Goal: Information Seeking & Learning: Understand process/instructions

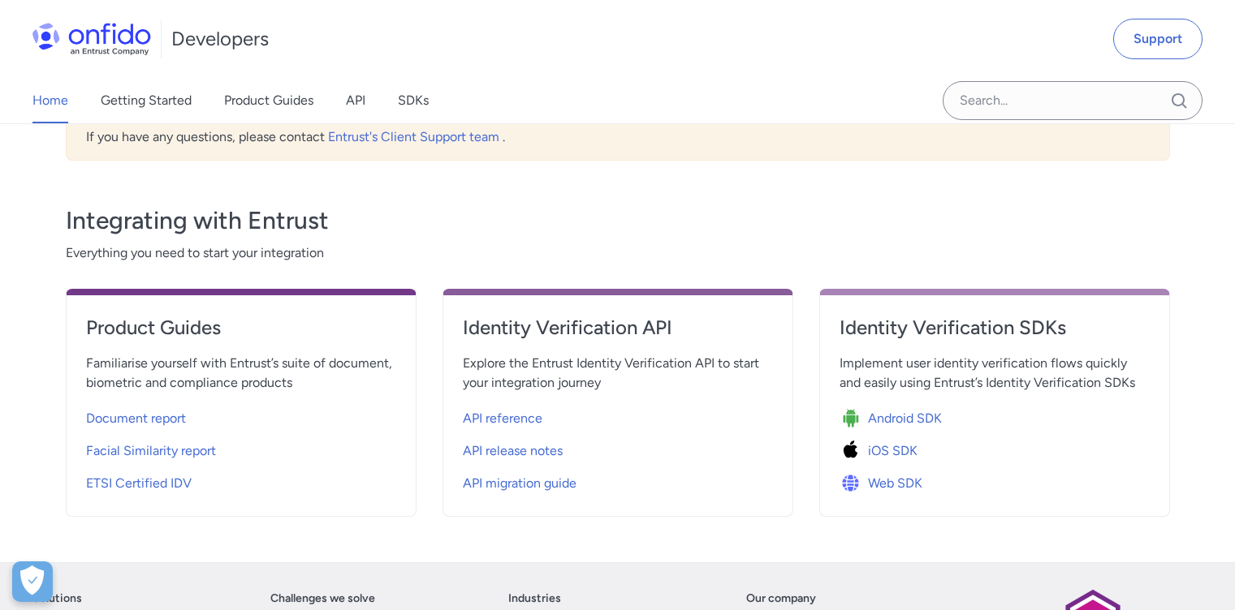
scroll to position [525, 0]
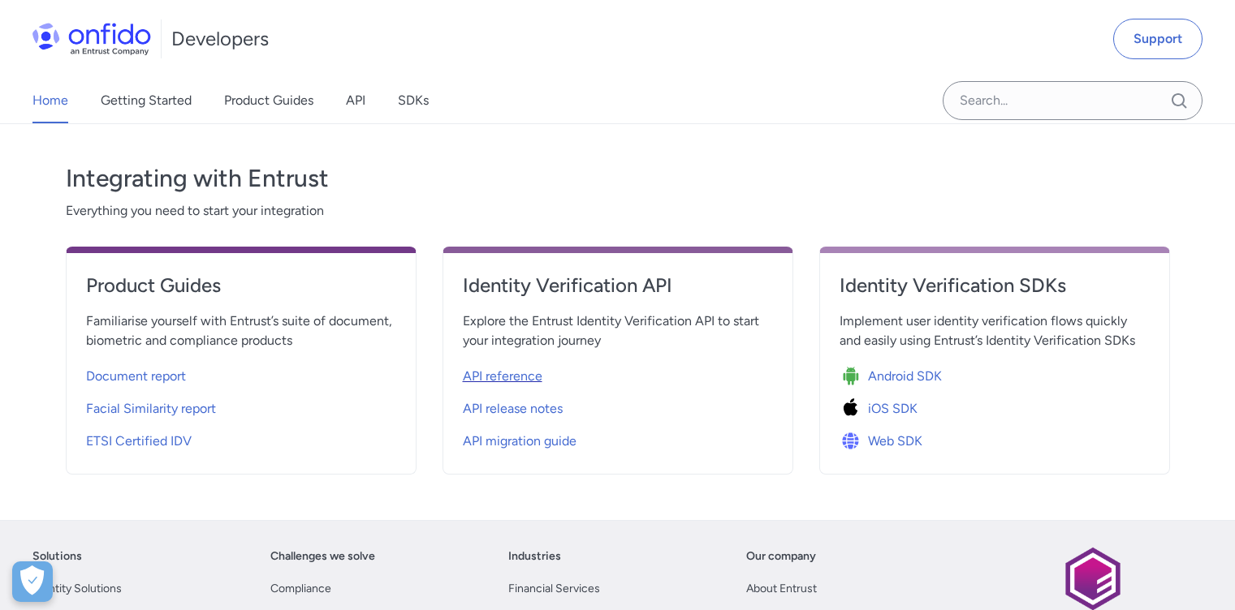
click at [512, 377] on span "API reference" at bounding box center [503, 376] width 80 height 19
select select "http"
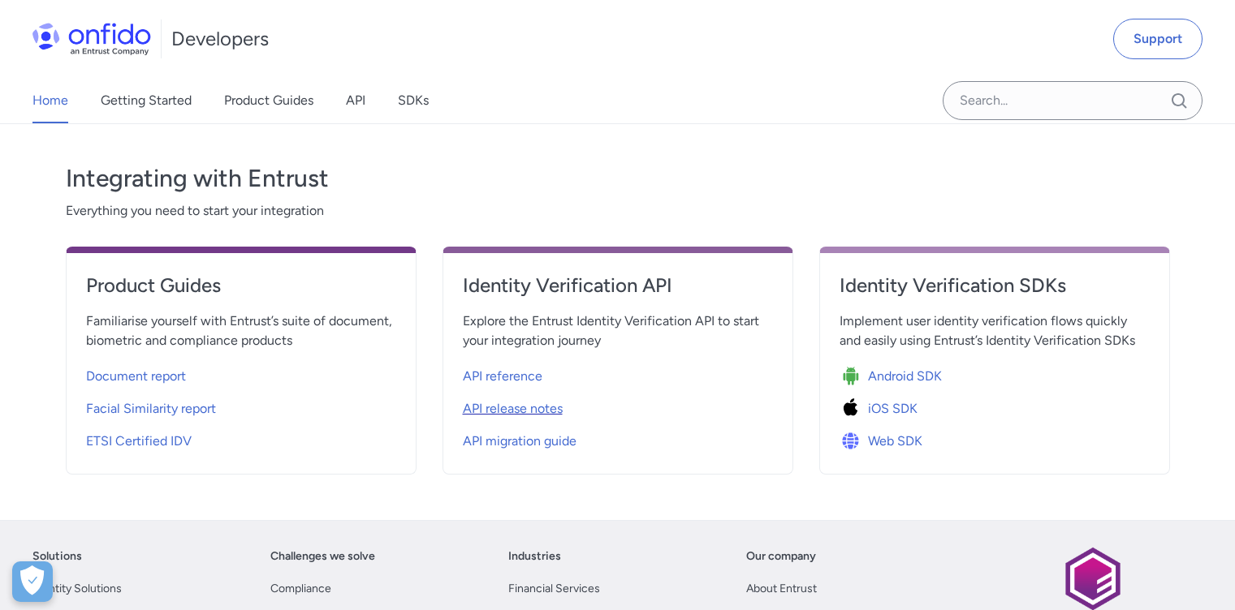
select select "http"
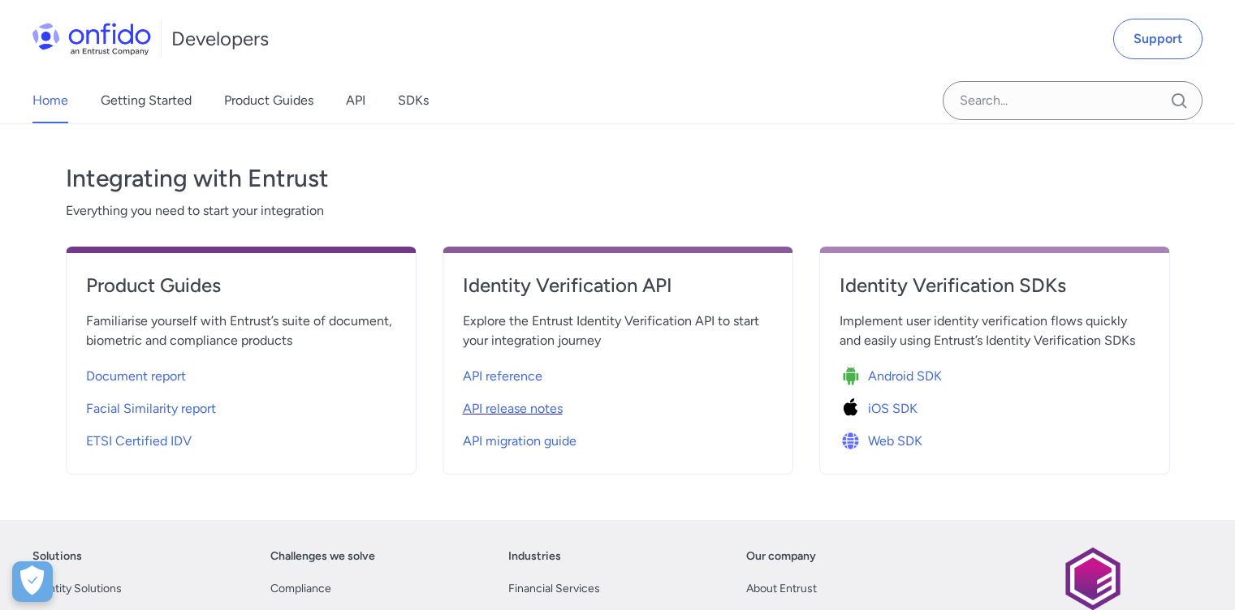
select select "http"
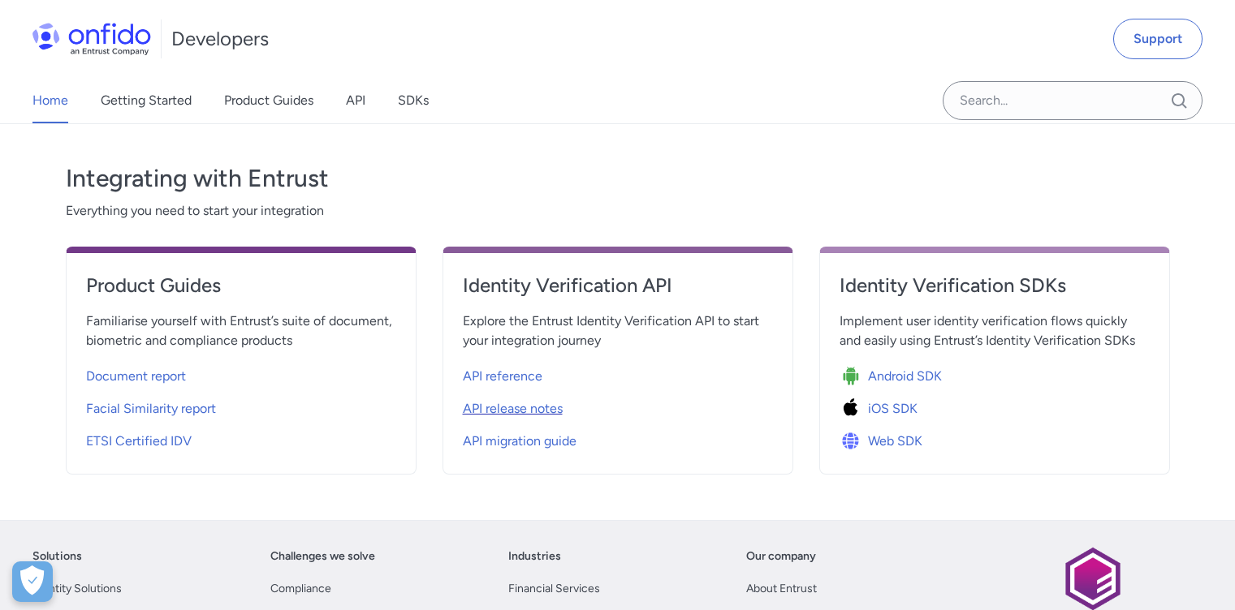
select select "http"
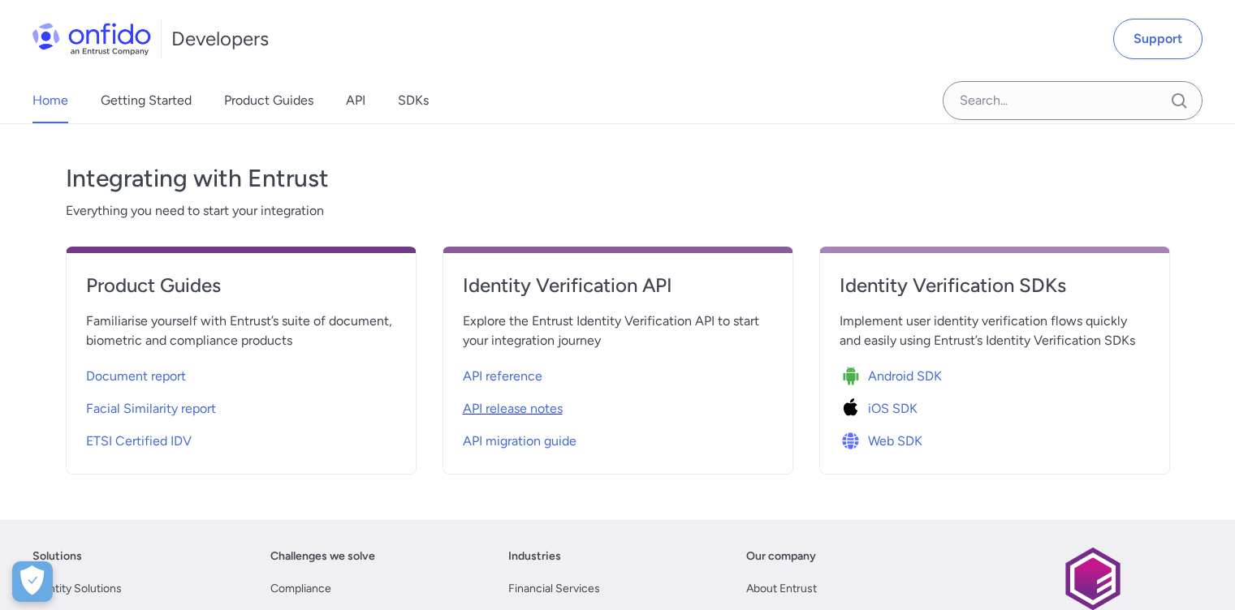
select select "http"
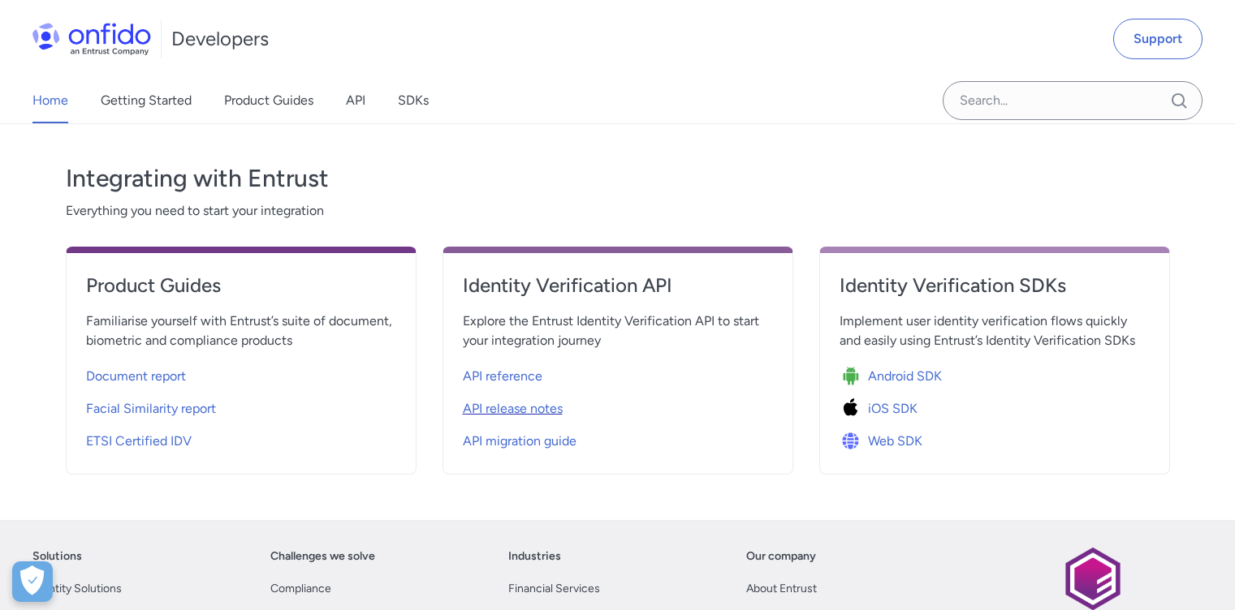
select select "http"
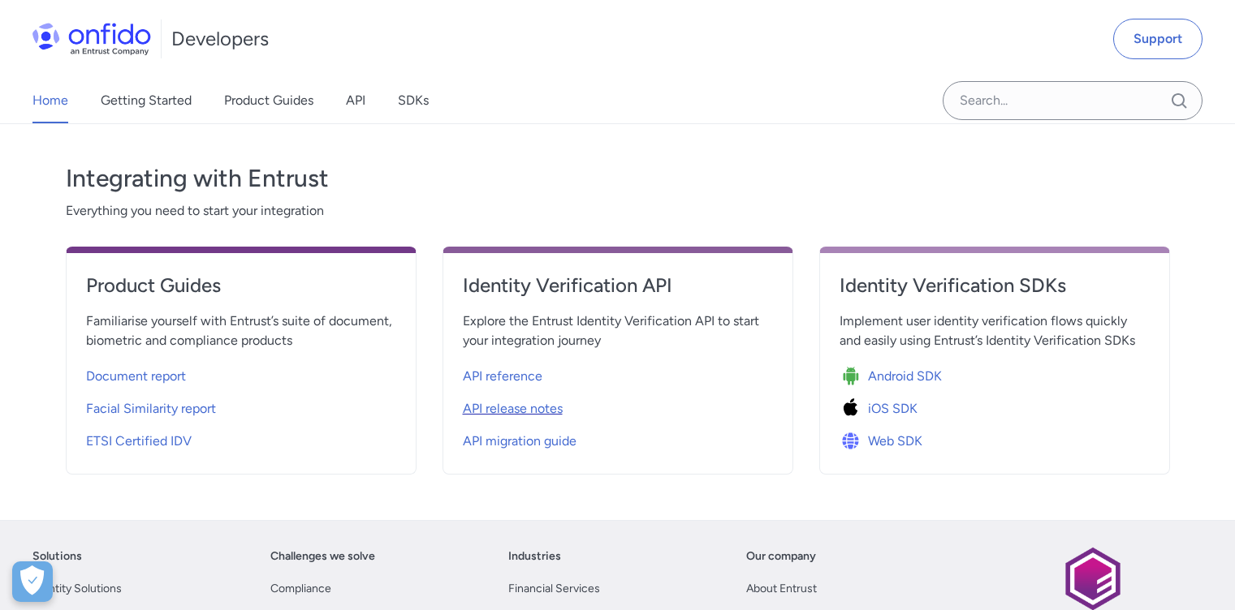
select select "http"
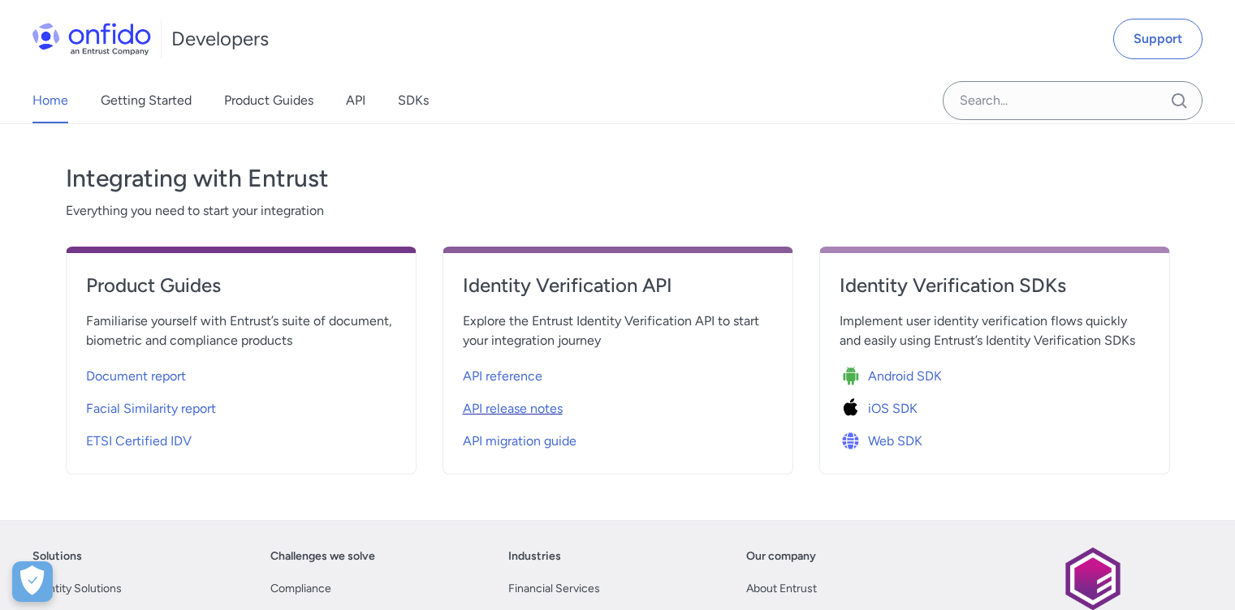
select select "http"
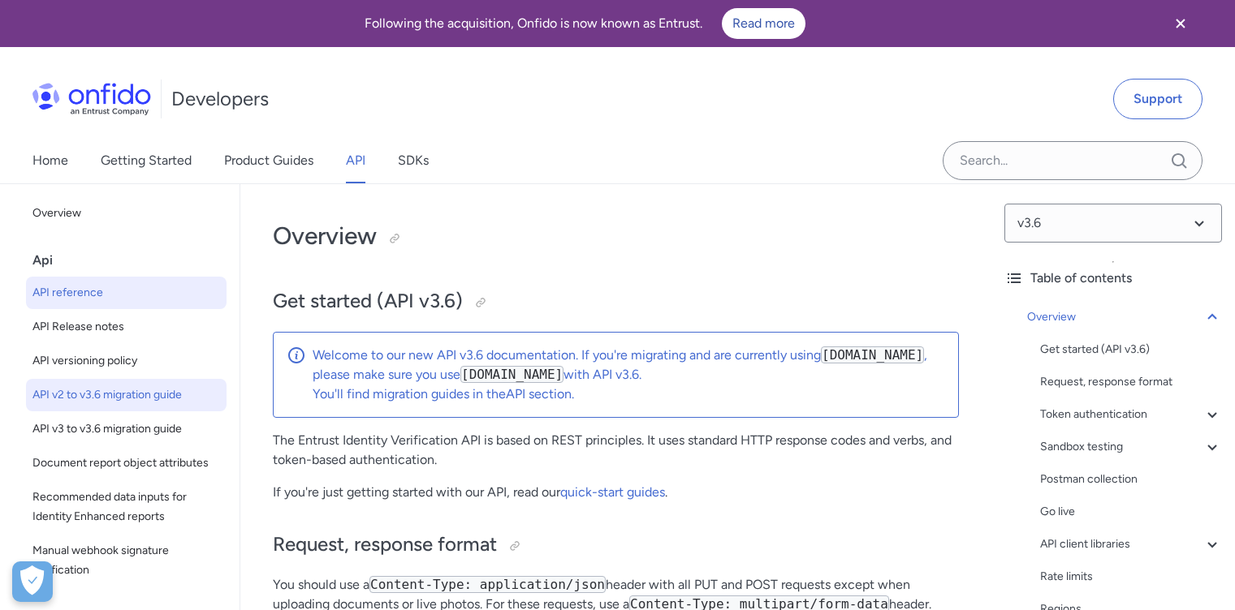
click at [159, 395] on span "API v2 to v3.6 migration guide" at bounding box center [126, 395] width 188 height 19
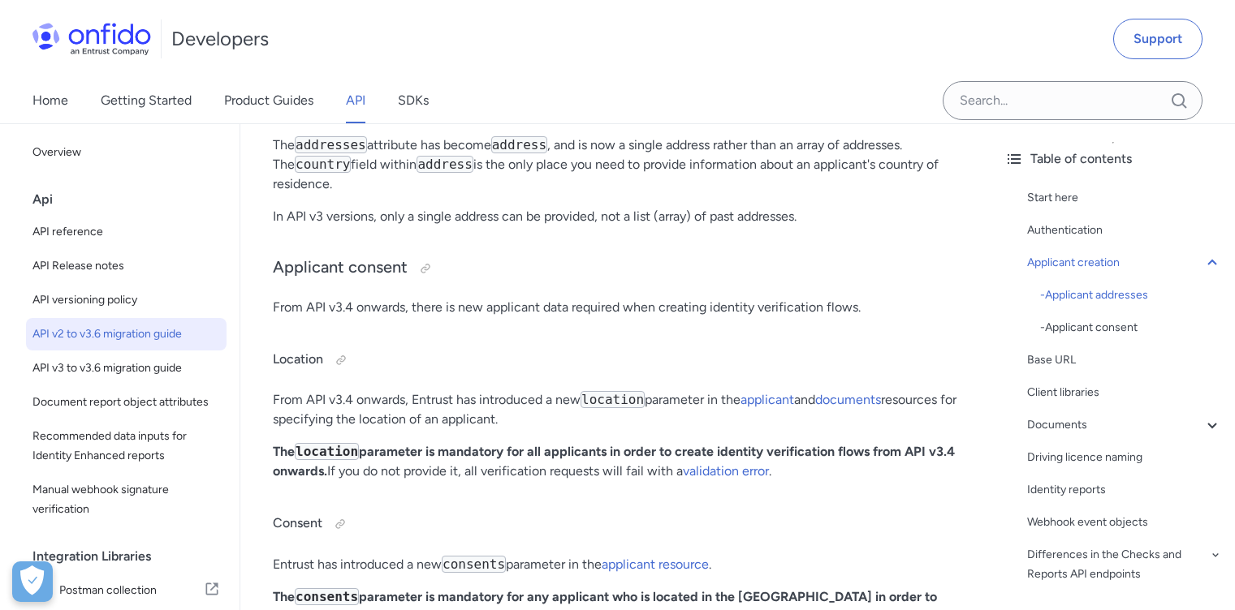
scroll to position [1331, 0]
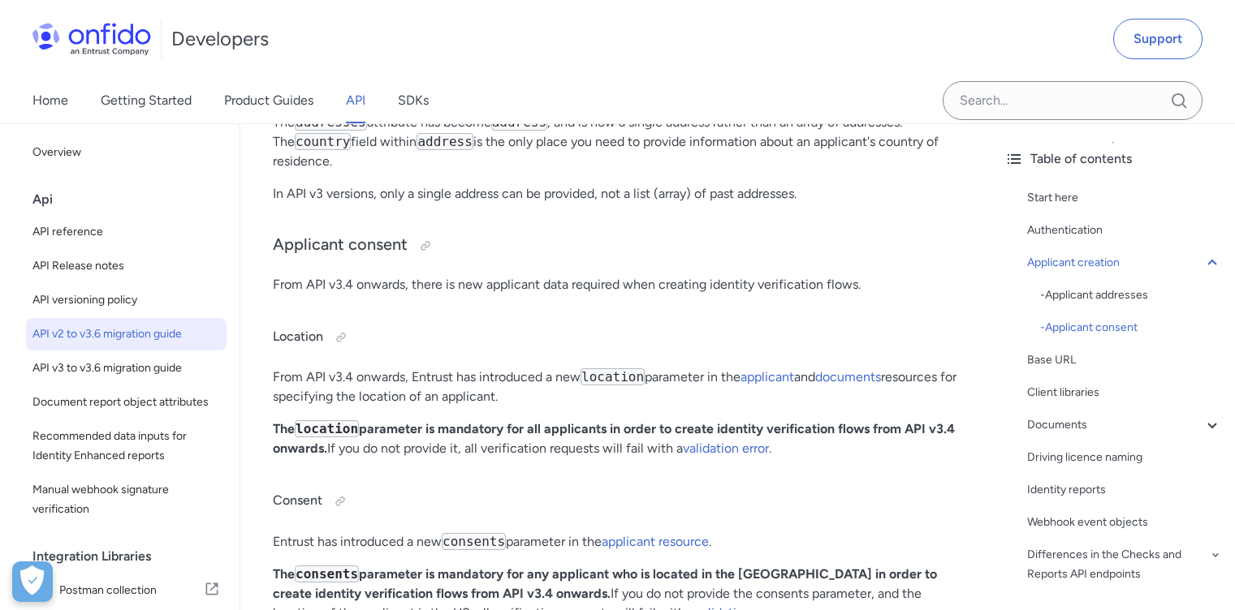
click at [707, 392] on p "From API v3.4 onwards, Entrust has introduced a new location parameter in the a…" at bounding box center [616, 387] width 686 height 39
click at [518, 393] on p "From API v3.4 onwards, Entrust has introduced a new location parameter in the a…" at bounding box center [616, 387] width 686 height 39
drag, startPoint x: 559, startPoint y: 442, endPoint x: 889, endPoint y: 438, distance: 330.4
click at [889, 438] on strong "The location parameter is mandatory for all applicants in order to create ident…" at bounding box center [614, 438] width 682 height 35
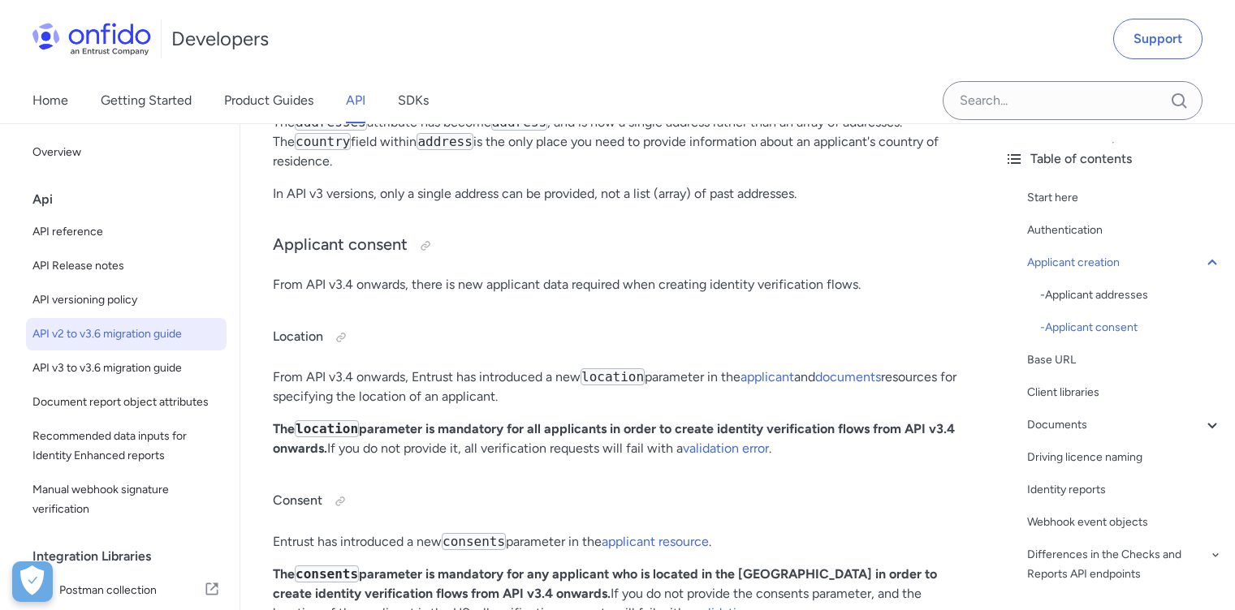
click at [459, 459] on p "The location parameter is mandatory for all applicants in order to create ident…" at bounding box center [616, 439] width 686 height 39
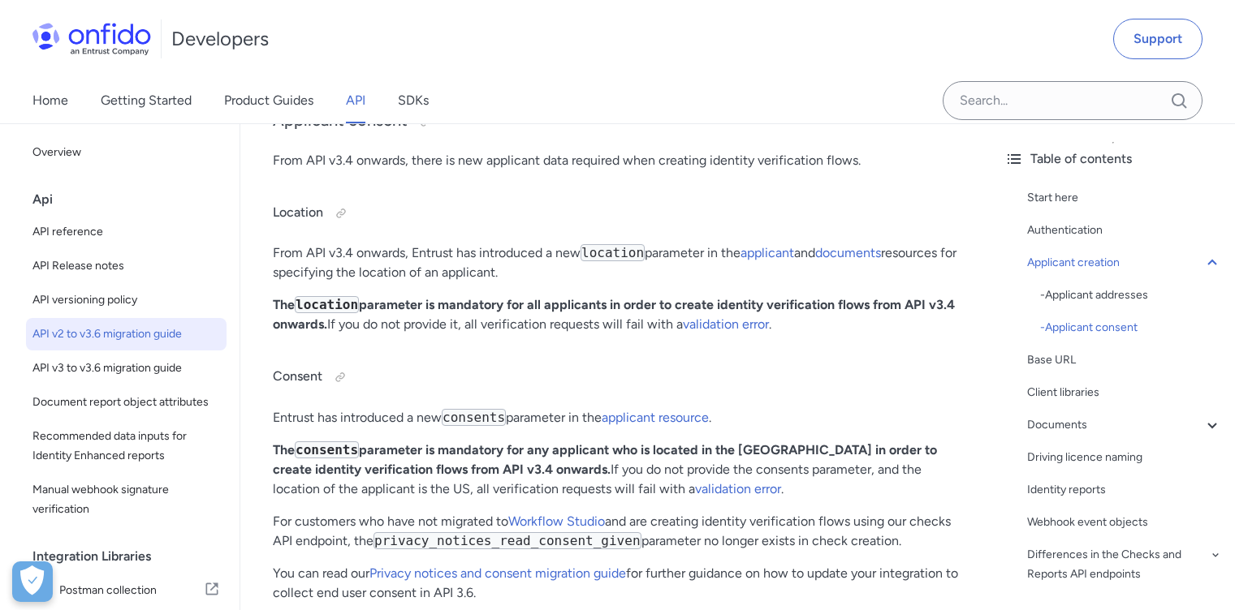
scroll to position [1494, 0]
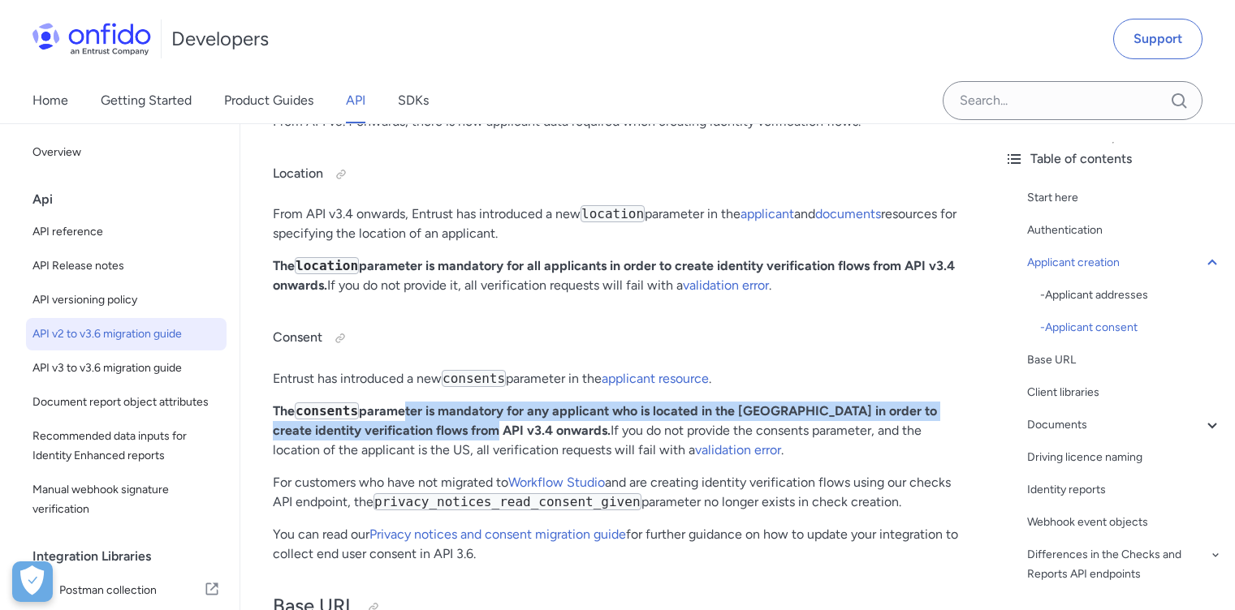
drag, startPoint x: 401, startPoint y: 424, endPoint x: 496, endPoint y: 438, distance: 96.1
click at [496, 438] on strong "The consents parameter is mandatory for any applicant who is located in the [GE…" at bounding box center [605, 420] width 664 height 35
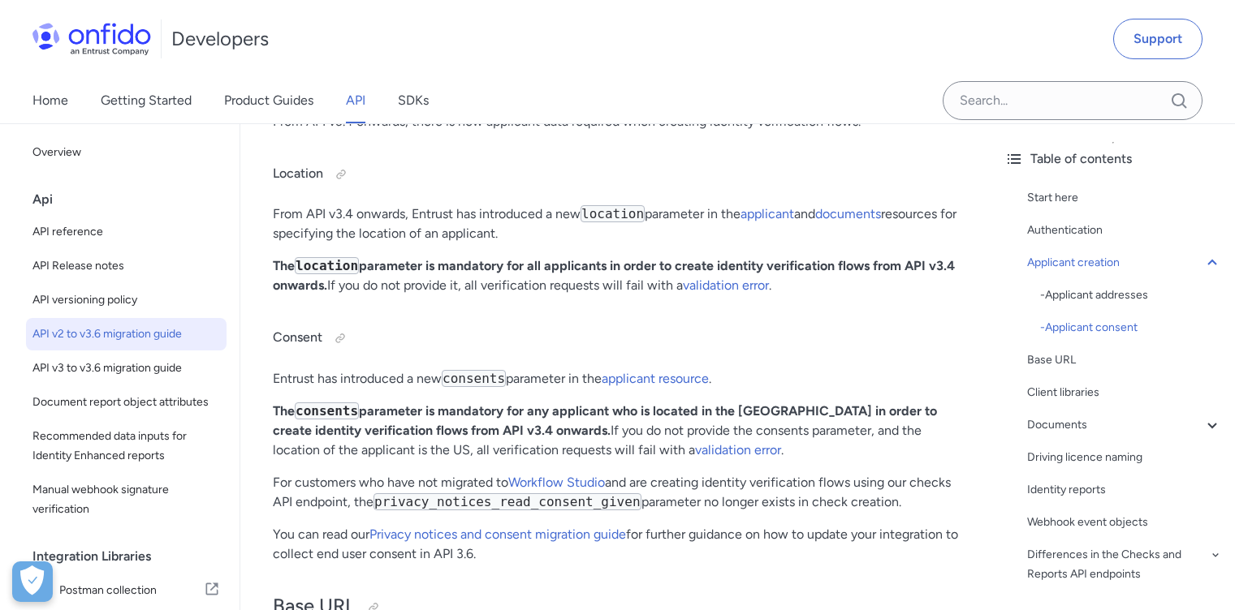
click at [513, 438] on strong "The consents parameter is mandatory for any applicant who is located in the [GE…" at bounding box center [605, 420] width 664 height 35
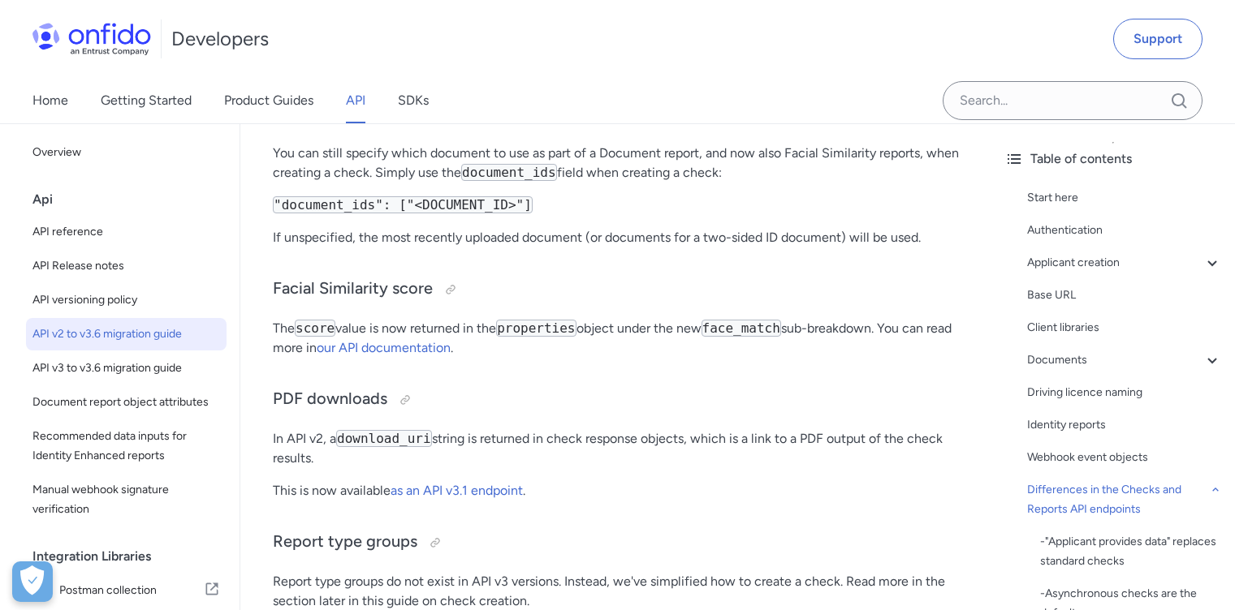
scroll to position [3690, 0]
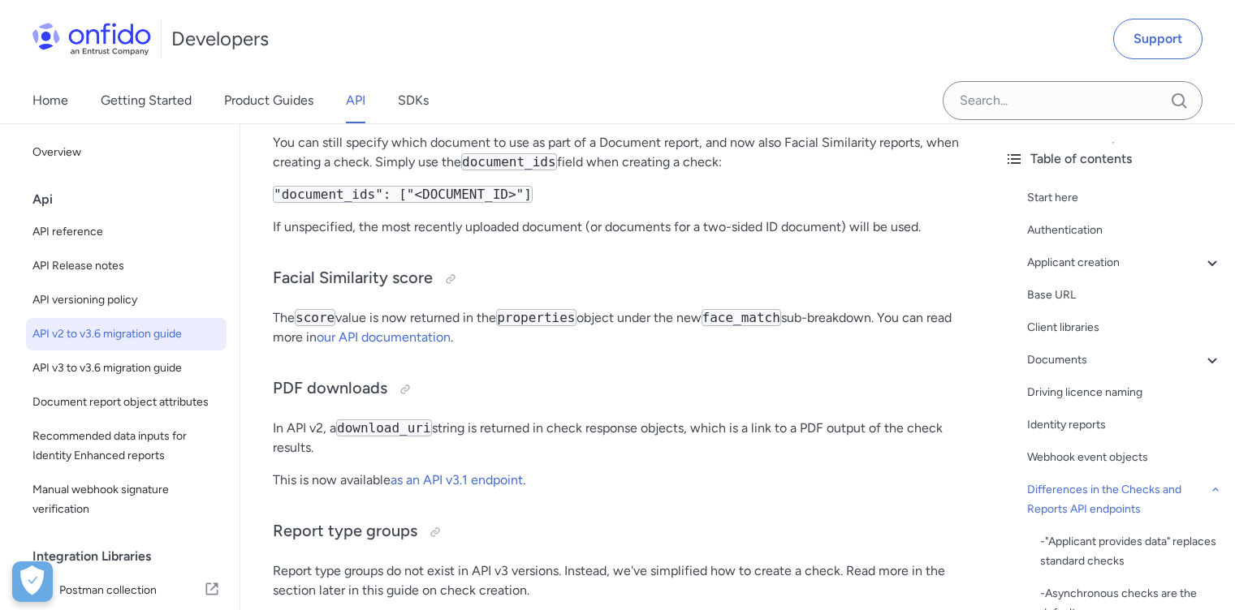
click at [514, 456] on p "In API v2, a download_uri string is returned in check response objects, which i…" at bounding box center [616, 438] width 686 height 39
click at [585, 456] on p "In API v2, a download_uri string is returned in check response objects, which i…" at bounding box center [616, 438] width 686 height 39
click at [719, 458] on p "In API v2, a download_uri string is returned in check response objects, which i…" at bounding box center [616, 438] width 686 height 39
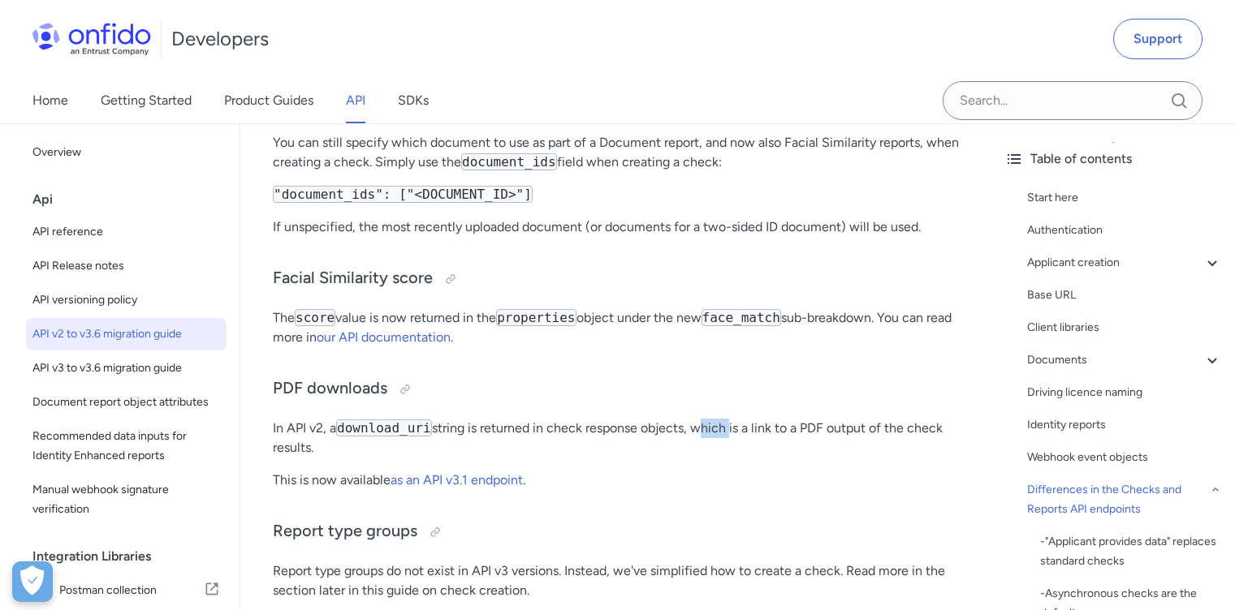
click at [719, 458] on p "In API v2, a download_uri string is returned in check response objects, which i…" at bounding box center [616, 438] width 686 height 39
click at [828, 458] on p "In API v2, a download_uri string is returned in check response objects, which i…" at bounding box center [616, 438] width 686 height 39
click at [929, 458] on p "In API v2, a download_uri string is returned in check response objects, which i…" at bounding box center [616, 438] width 686 height 39
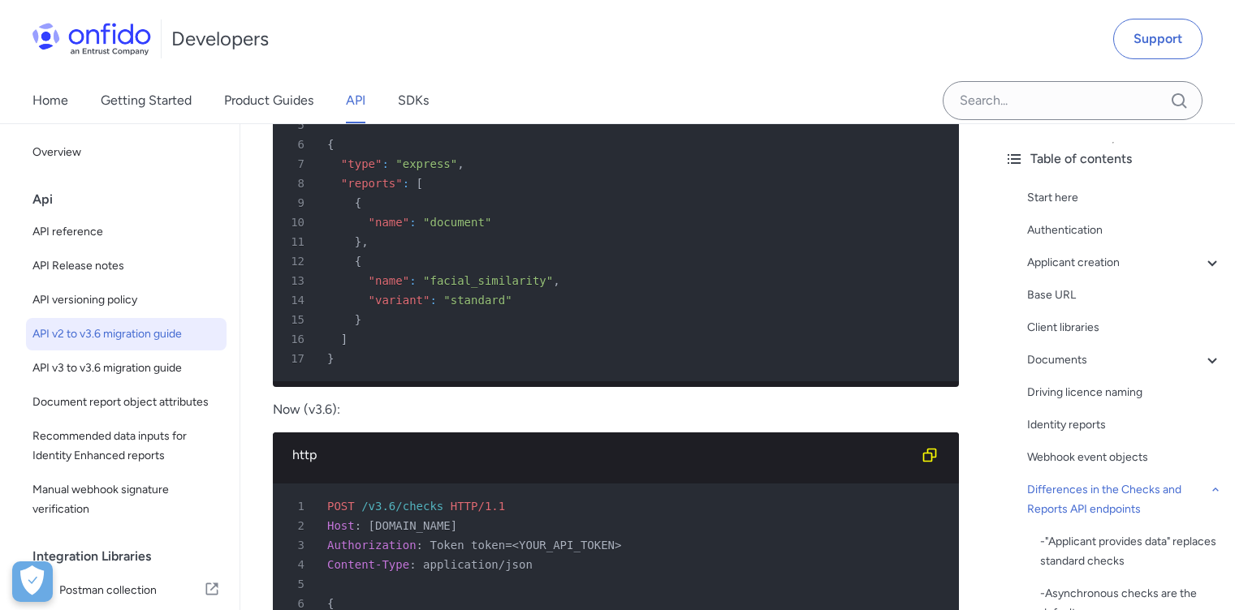
scroll to position [4656, 0]
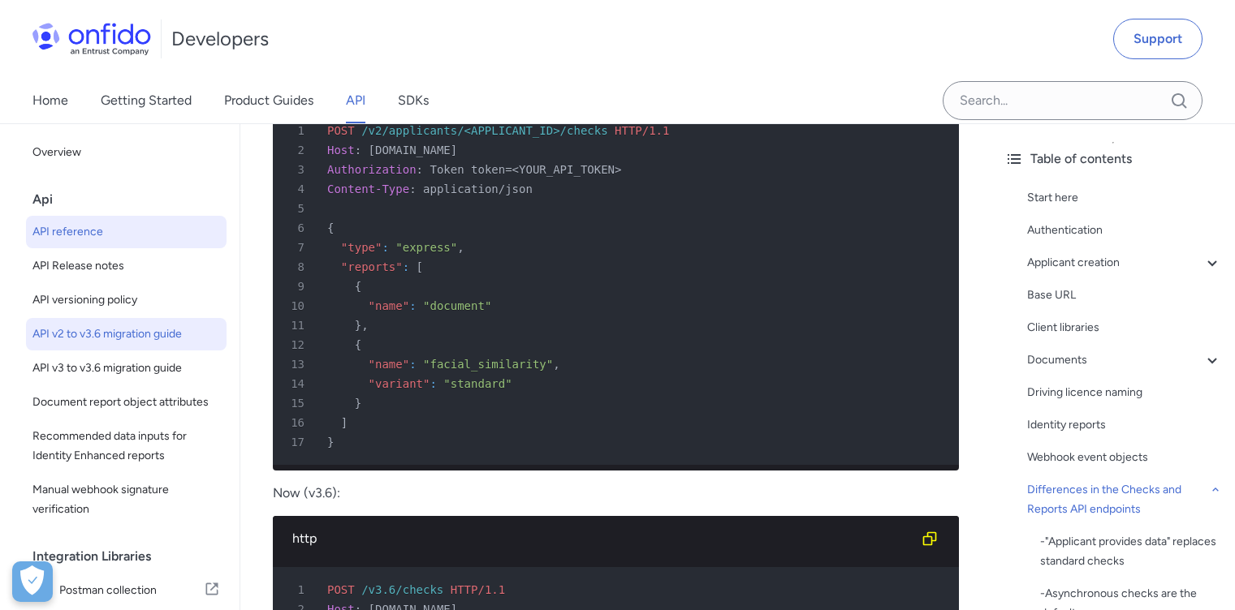
click at [73, 238] on span "API reference" at bounding box center [126, 231] width 188 height 19
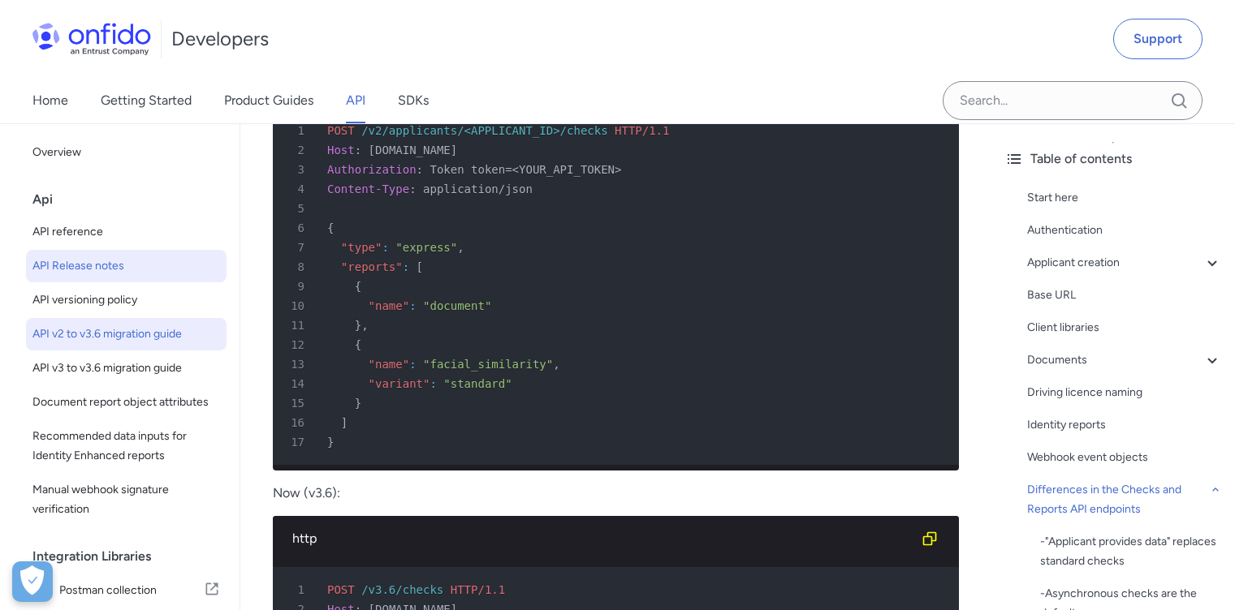
select select "http"
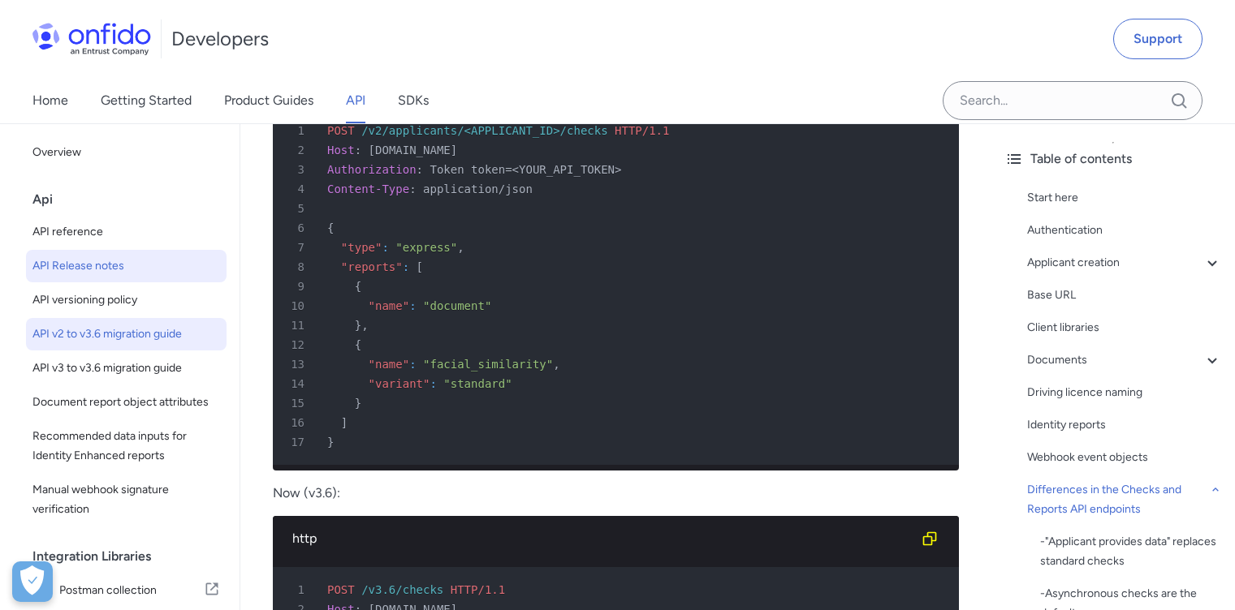
select select "http"
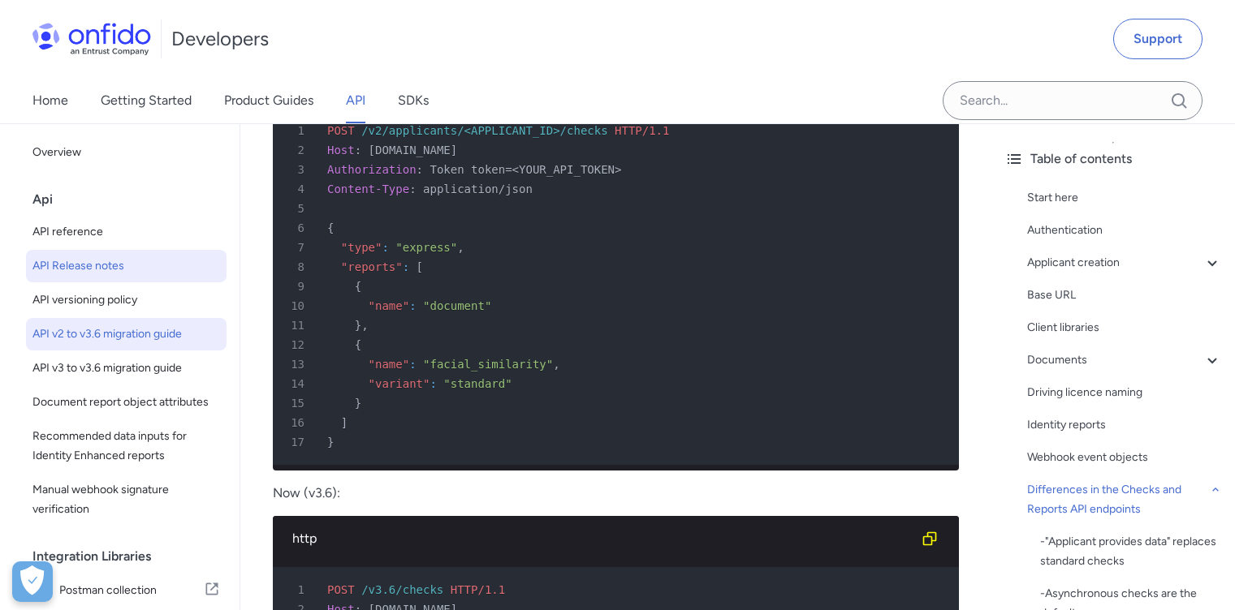
select select "http"
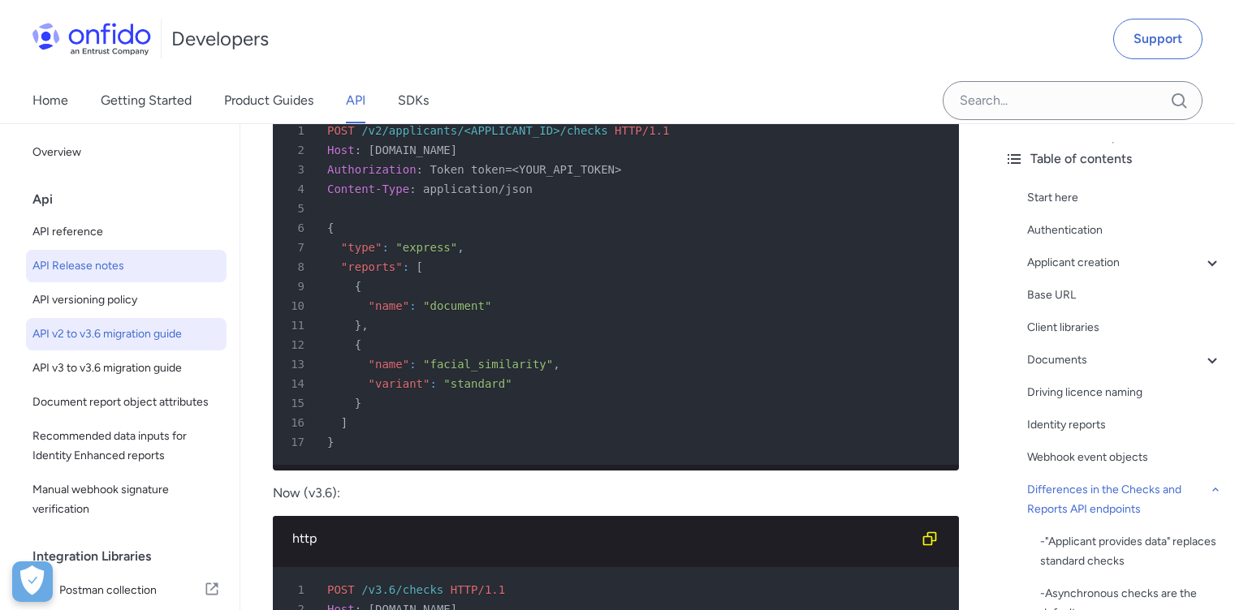
select select "http"
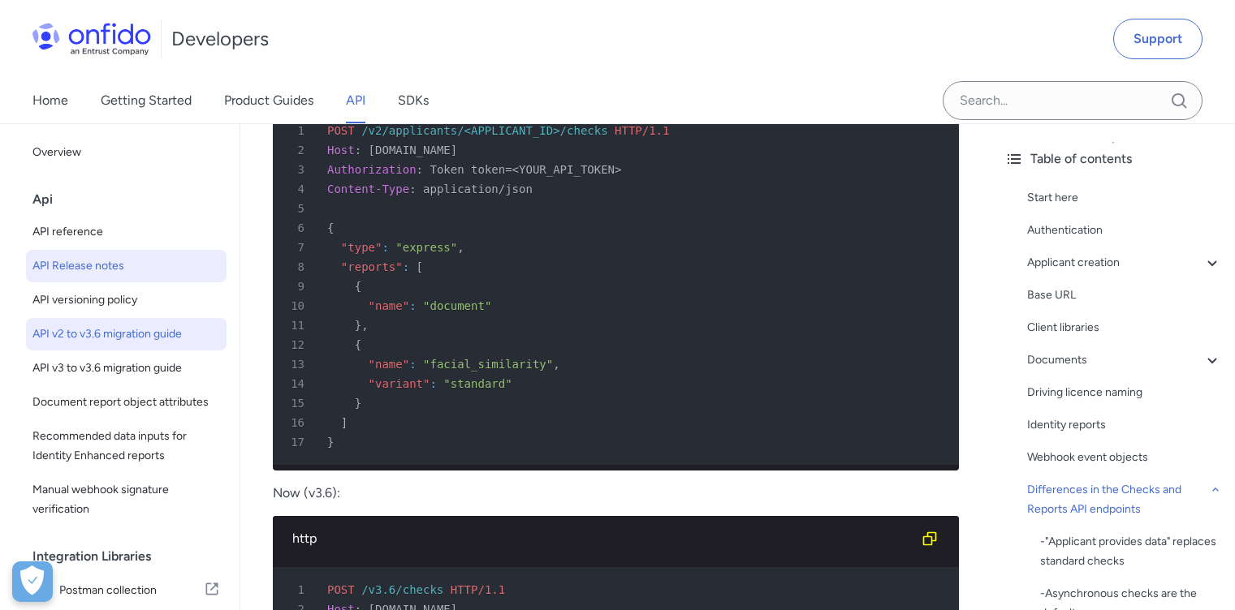
select select "http"
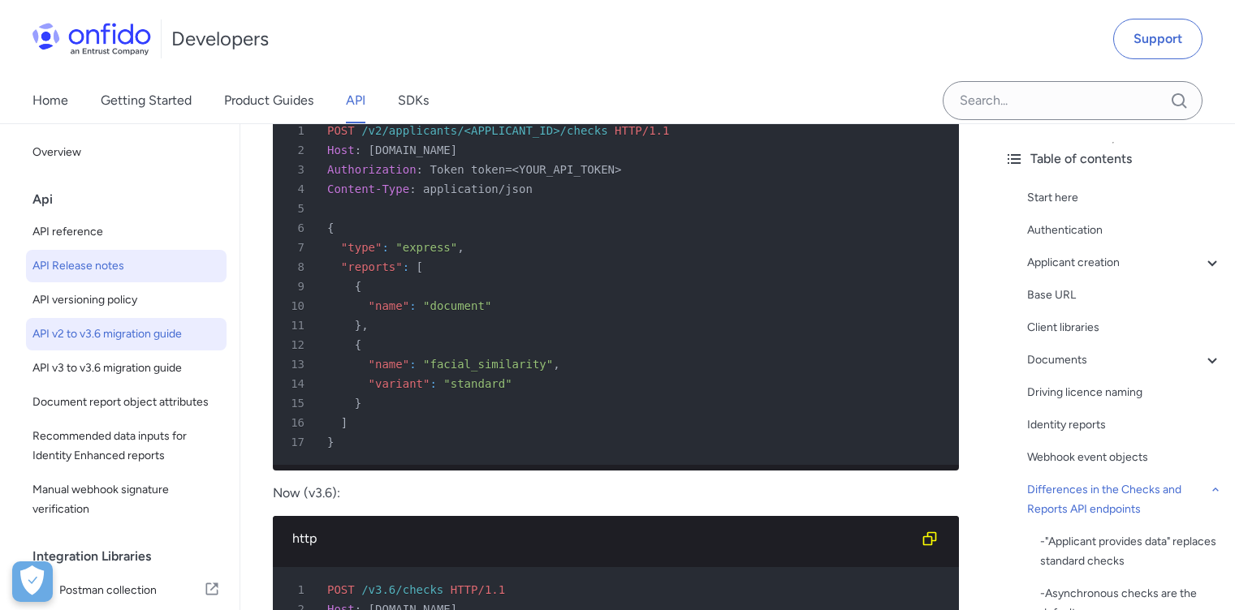
select select "http"
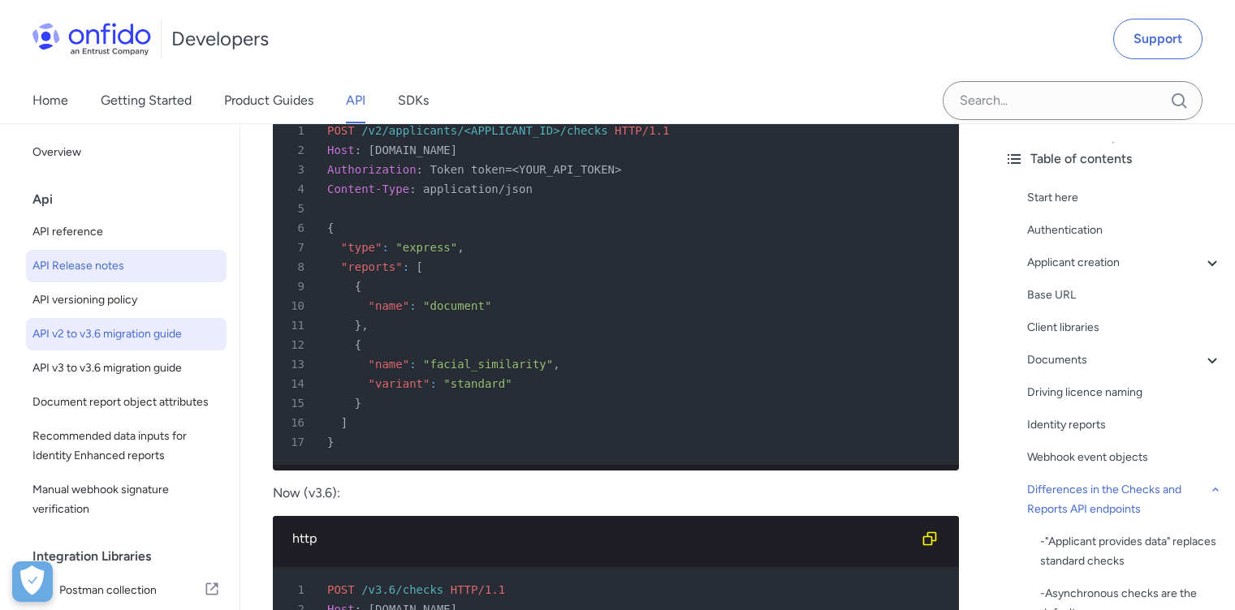
select select "http"
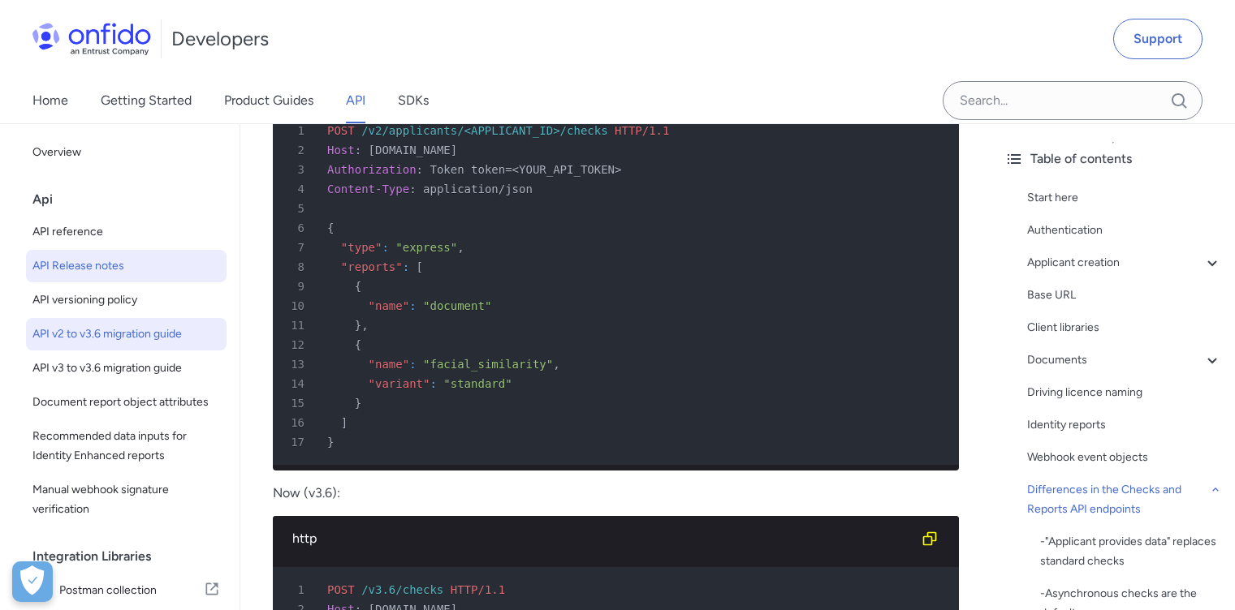
select select "http"
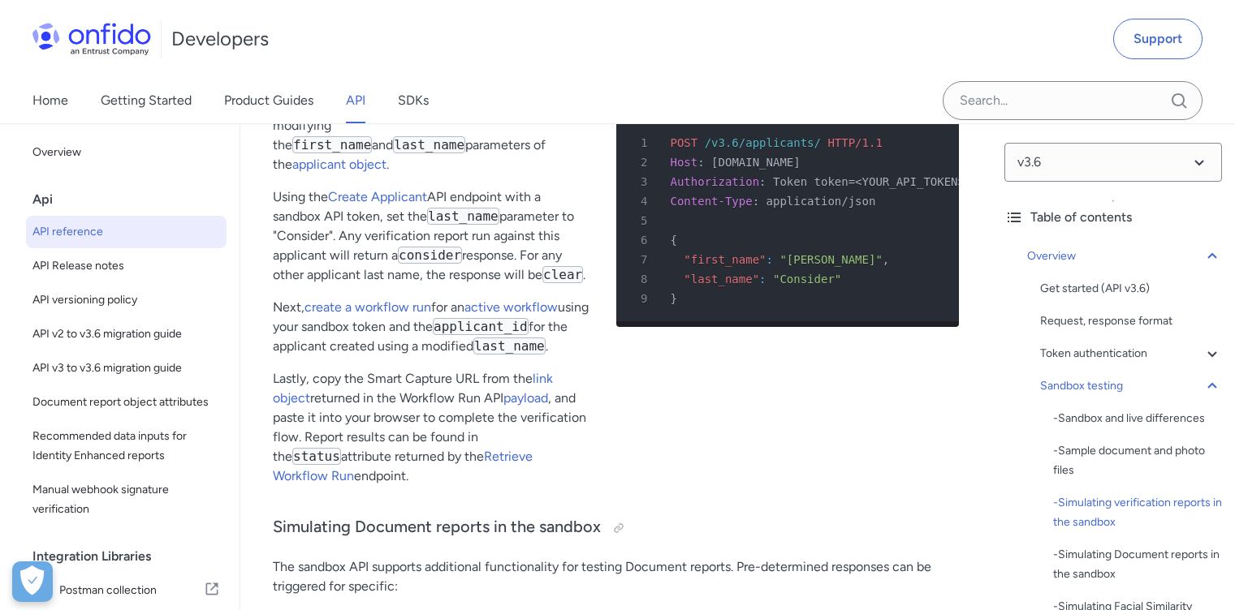
scroll to position [3934, 0]
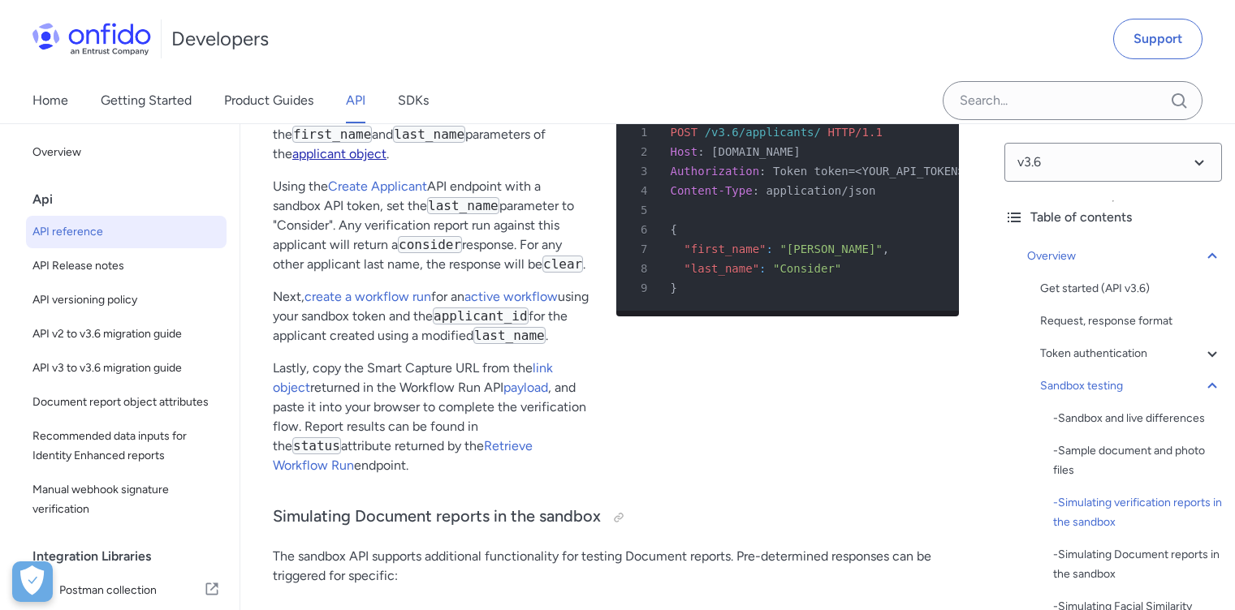
click at [386, 155] on link "applicant object" at bounding box center [339, 153] width 94 height 15
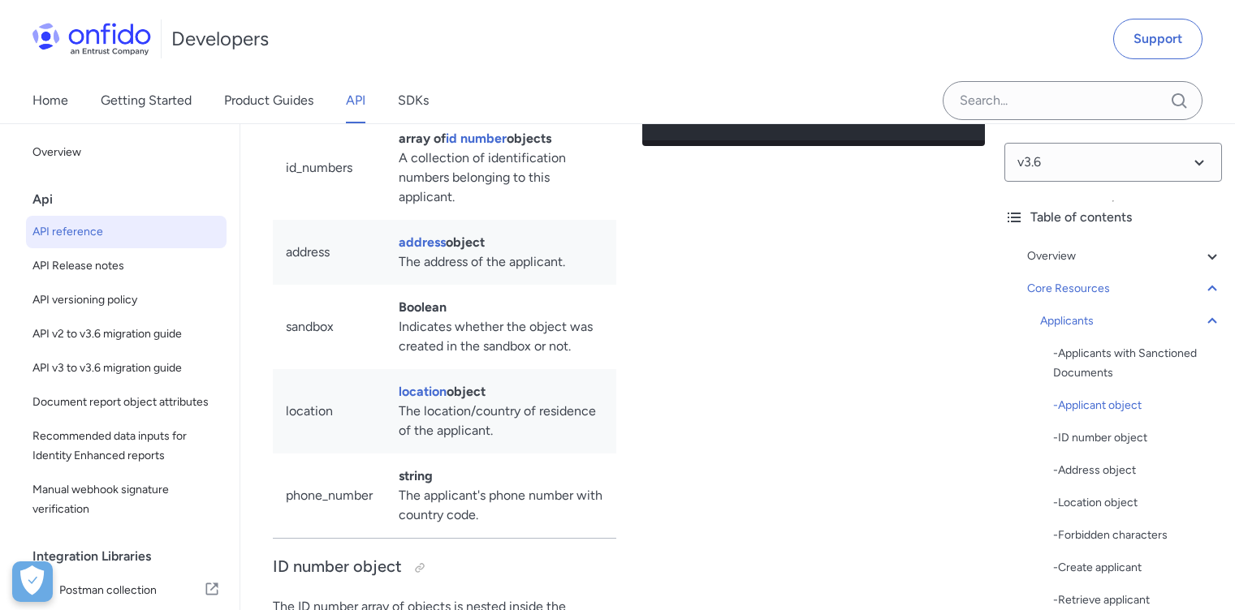
scroll to position [18775, 0]
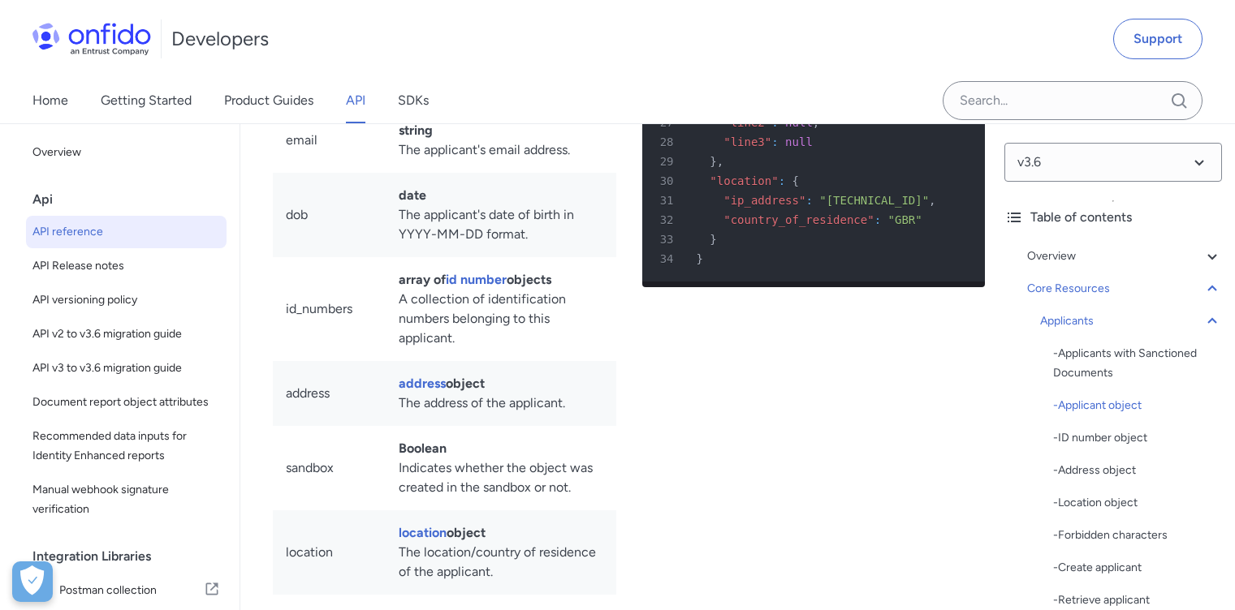
click at [749, 226] on span ""country_of_residence"" at bounding box center [798, 219] width 150 height 13
copy span "country_of_residence"
